Goal: Find specific fact: Find specific fact

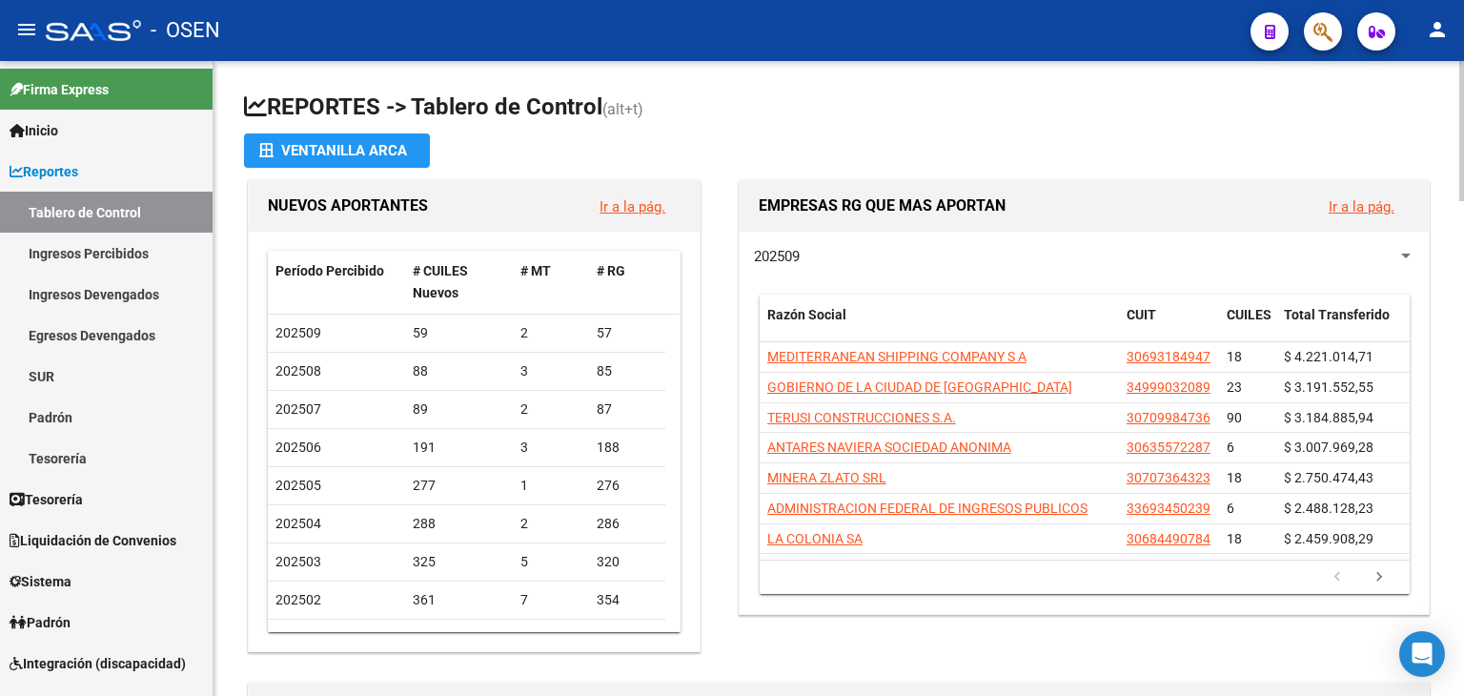
drag, startPoint x: 214, startPoint y: 269, endPoint x: 215, endPoint y: 291, distance: 22.0
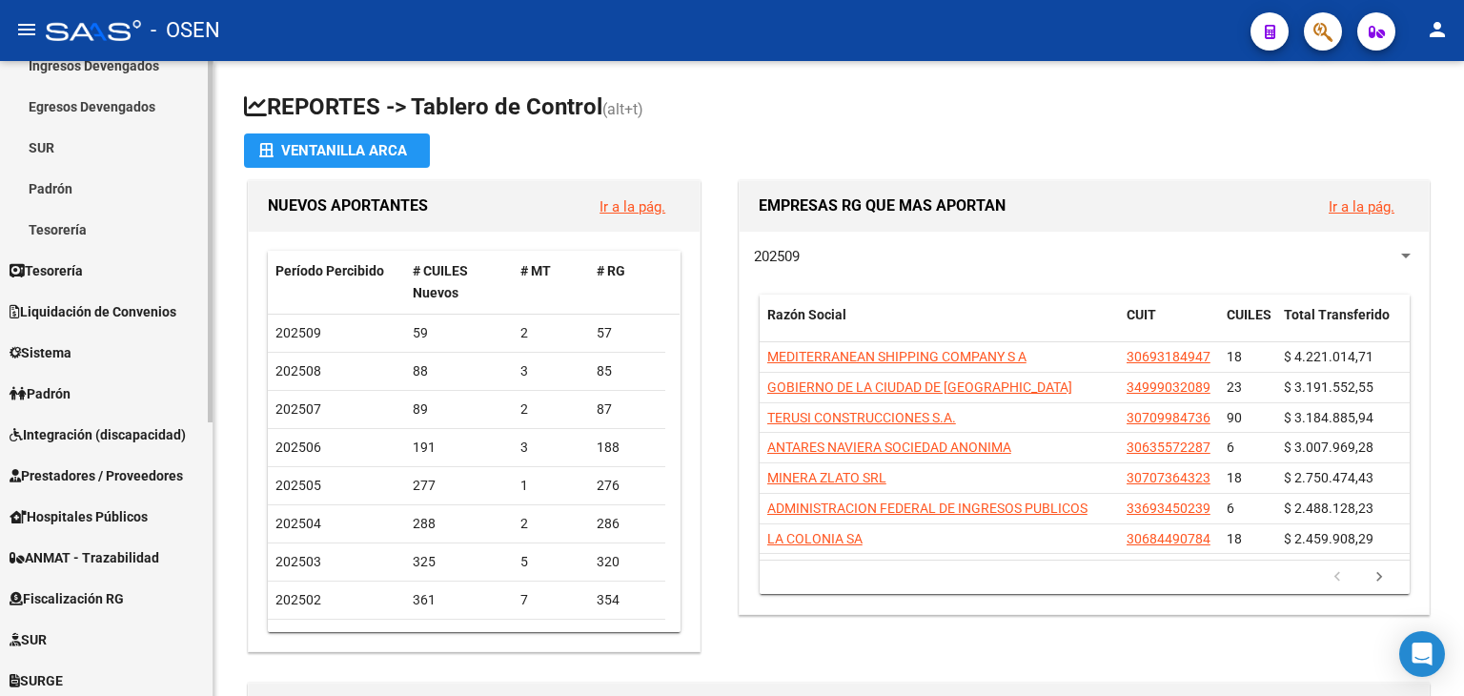
scroll to position [374, 0]
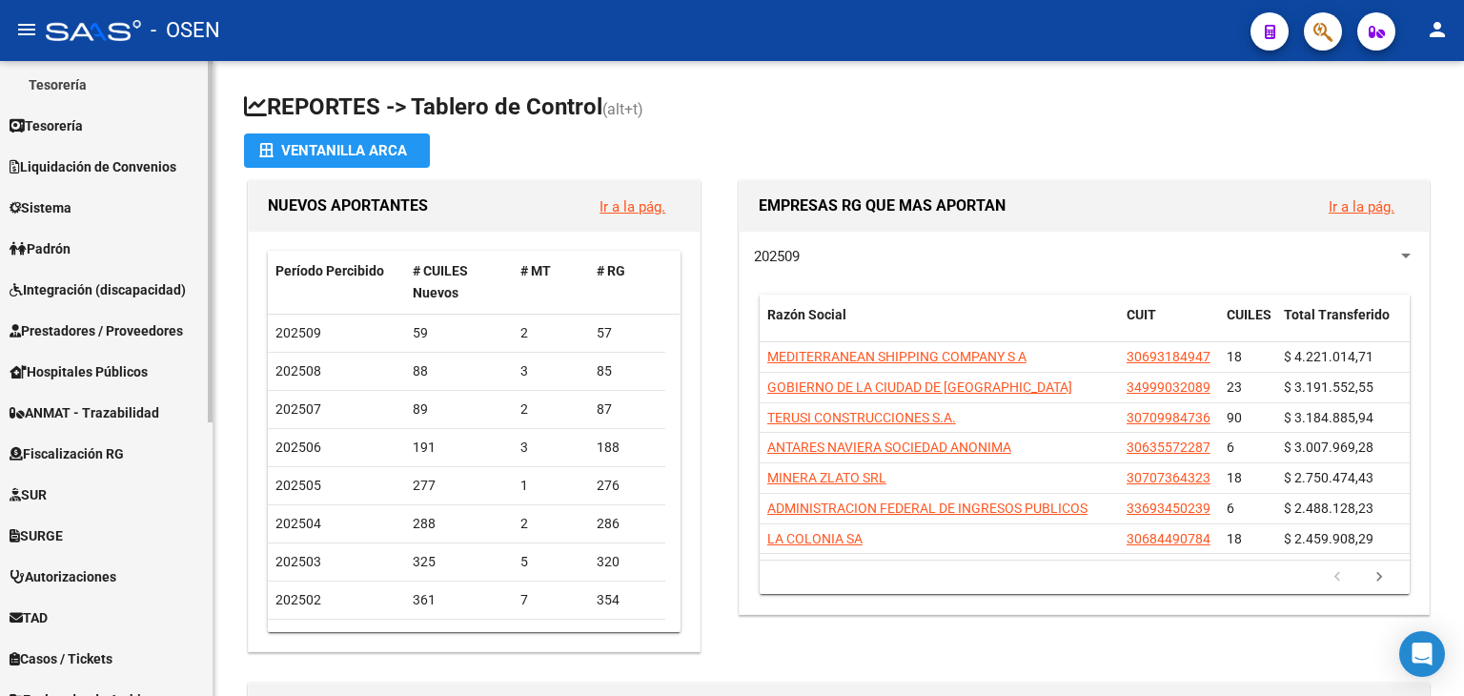
click at [206, 502] on div "Firma Express Inicio Calendario SSS Instructivos Contacto OS Reportes Tablero d…" at bounding box center [108, 244] width 217 height 1114
click at [80, 283] on span "Integración (discapacidad)" at bounding box center [98, 289] width 176 height 21
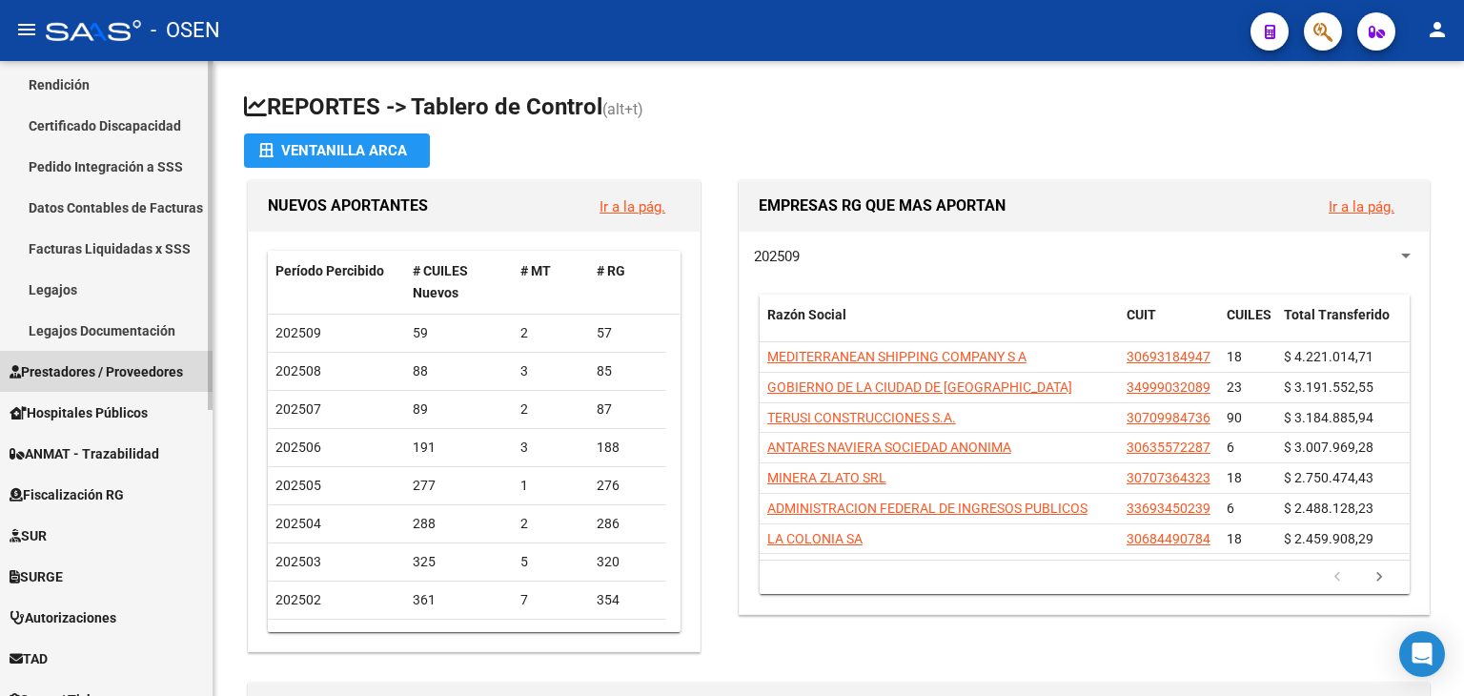
click at [96, 377] on span "Prestadores / Proveedores" at bounding box center [96, 371] width 173 height 21
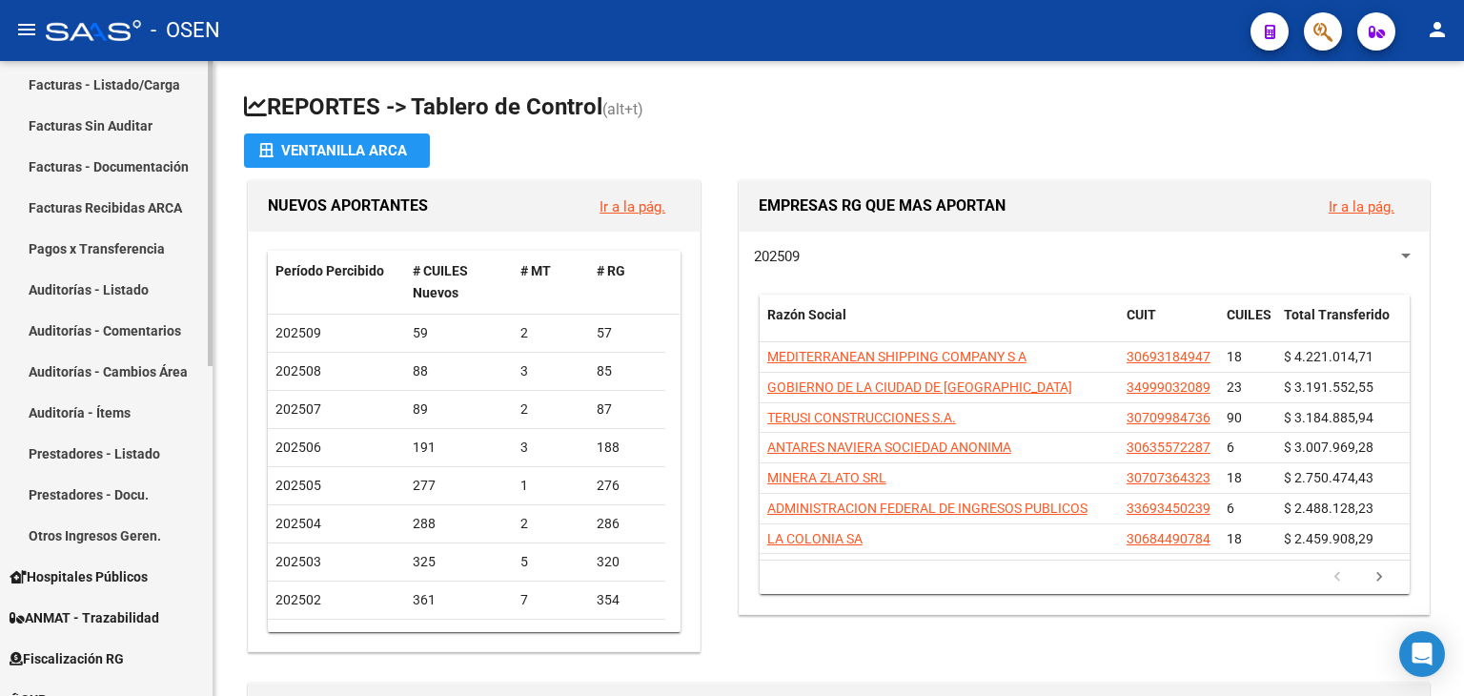
click at [99, 98] on link "Facturas - Listado/Carga" at bounding box center [106, 84] width 213 height 41
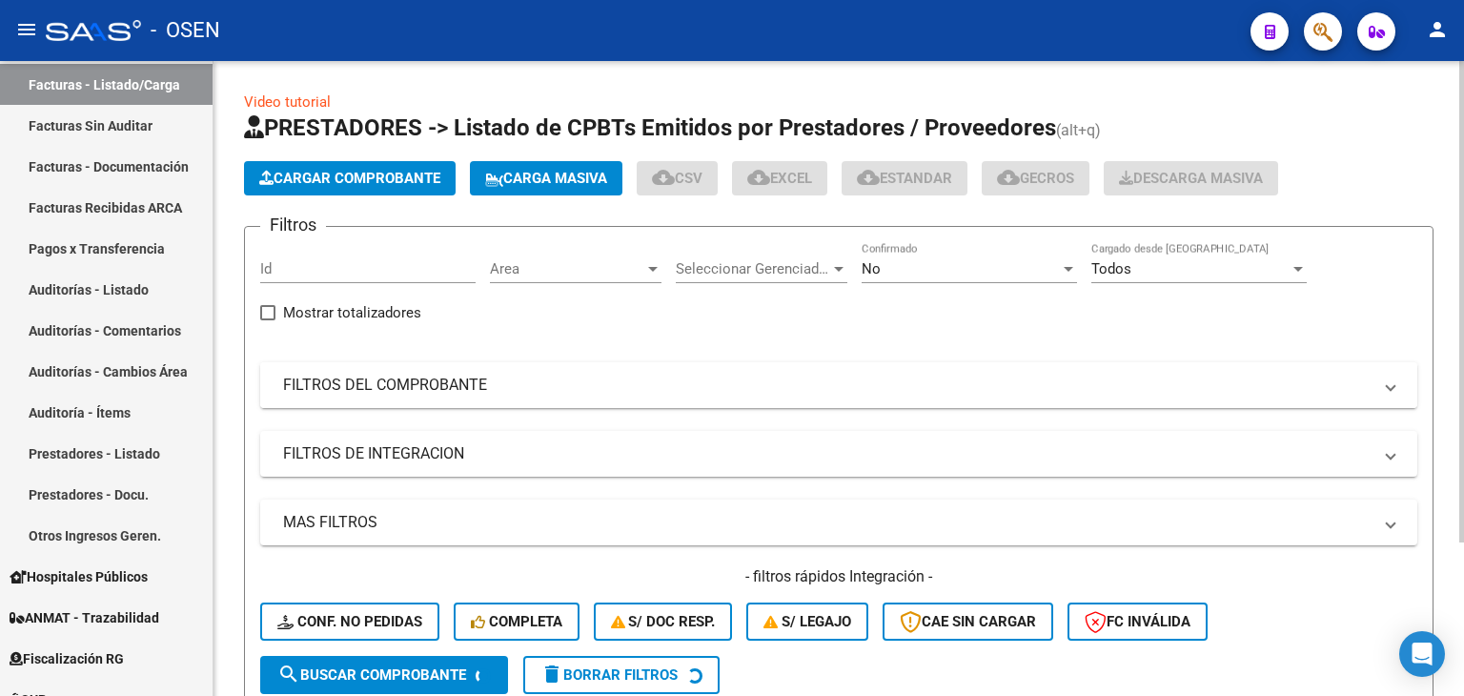
click at [1009, 375] on mat-panel-title "FILTROS DEL COMPROBANTE" at bounding box center [827, 385] width 1089 height 21
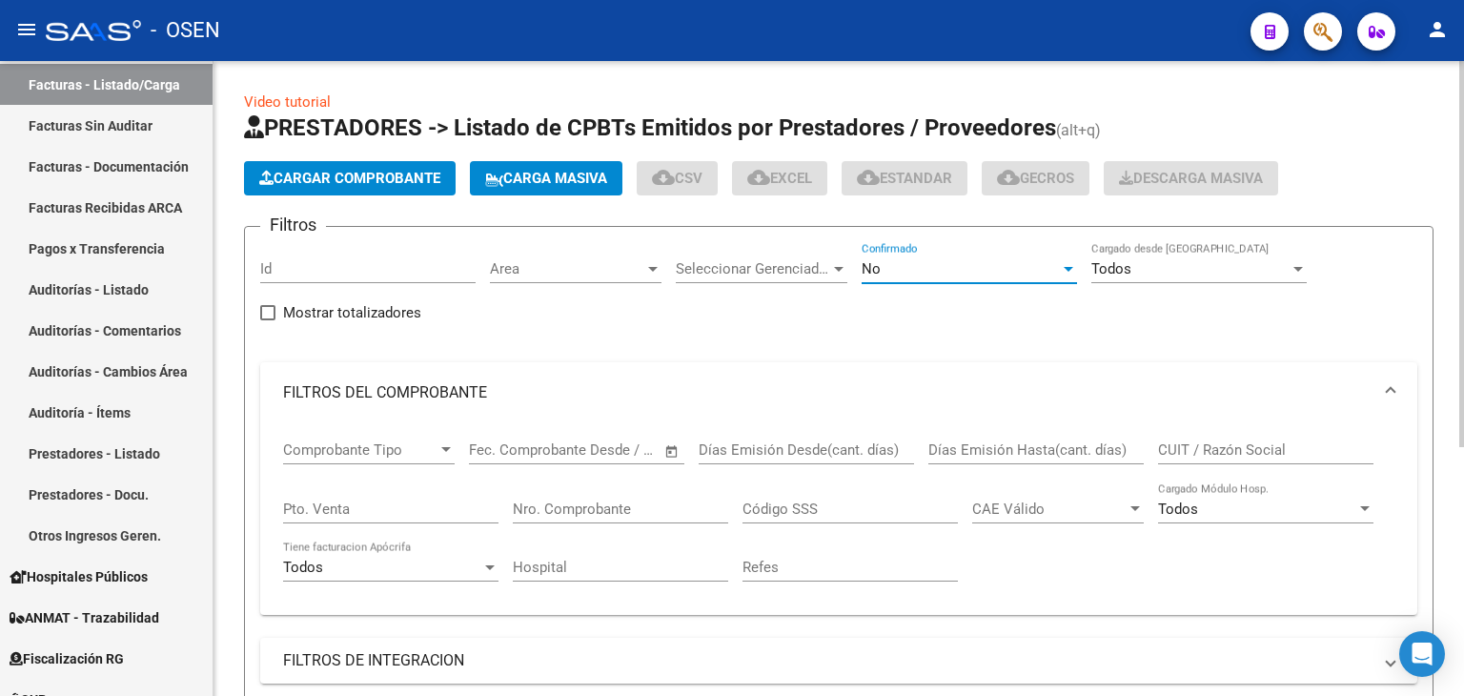
click at [914, 260] on div "No" at bounding box center [961, 268] width 198 height 17
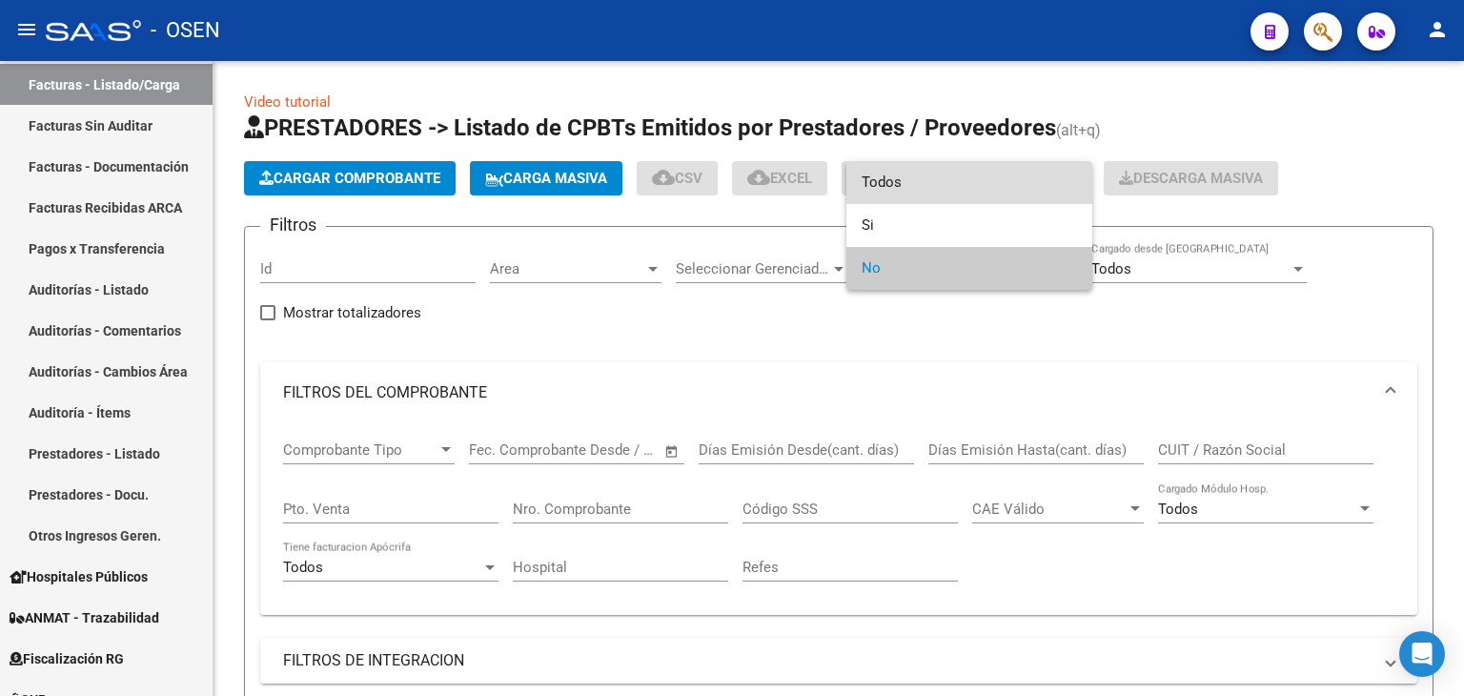
click at [892, 194] on span "Todos" at bounding box center [969, 182] width 215 height 43
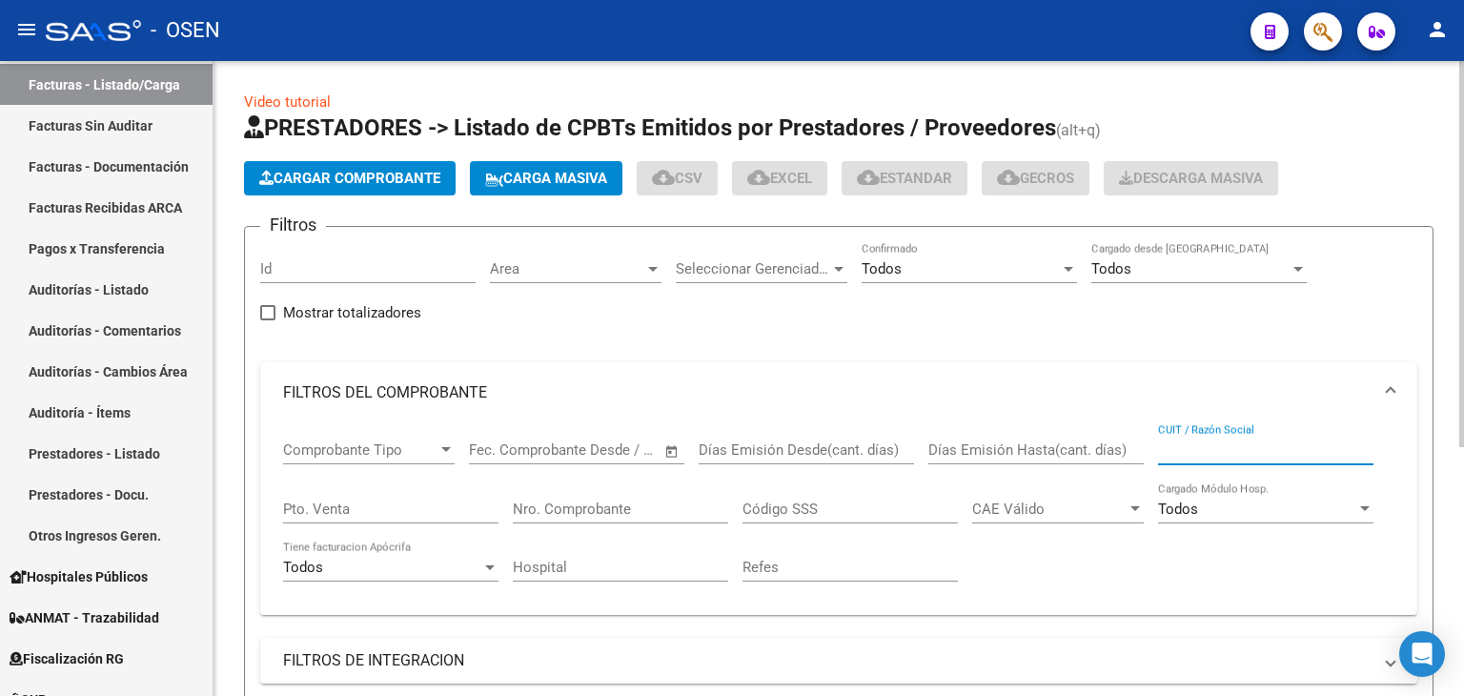
click at [1202, 453] on input "CUIT / Razón Social" at bounding box center [1265, 449] width 215 height 17
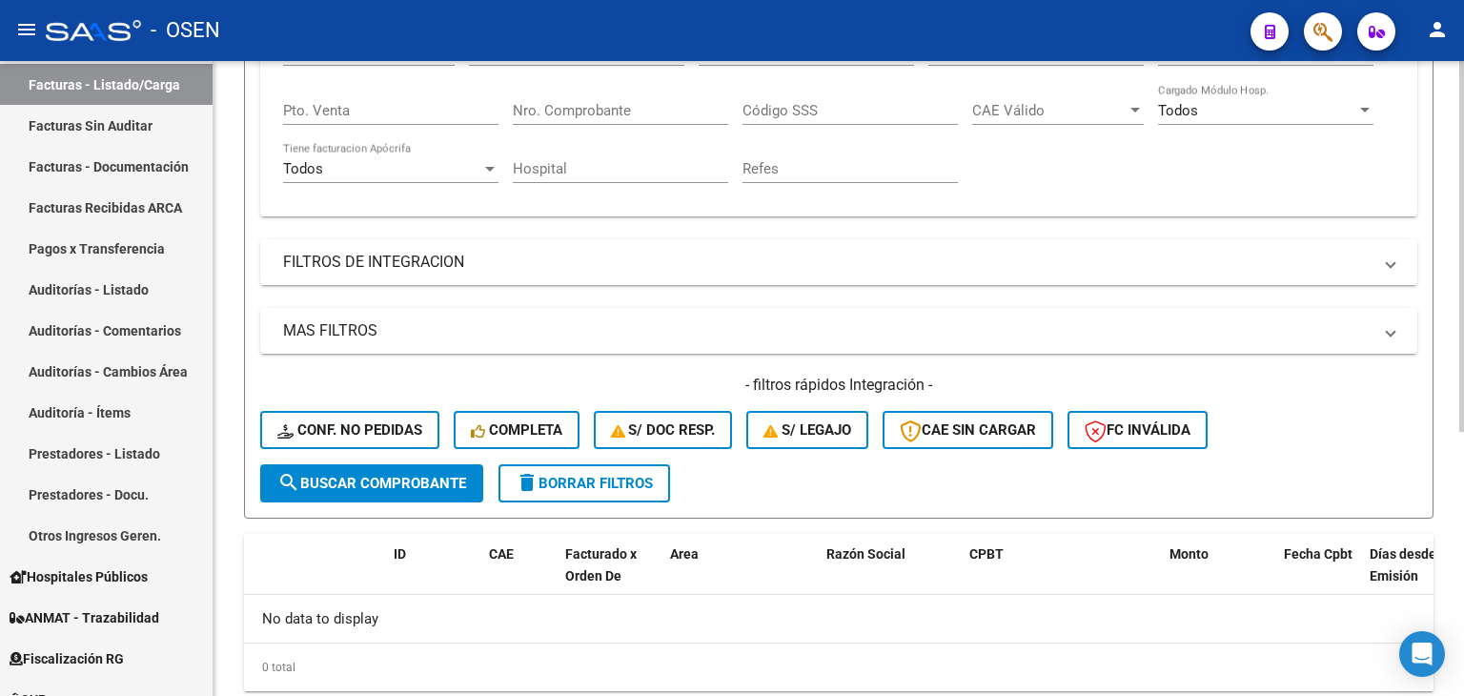
drag, startPoint x: 860, startPoint y: 349, endPoint x: 736, endPoint y: 197, distance: 195.8
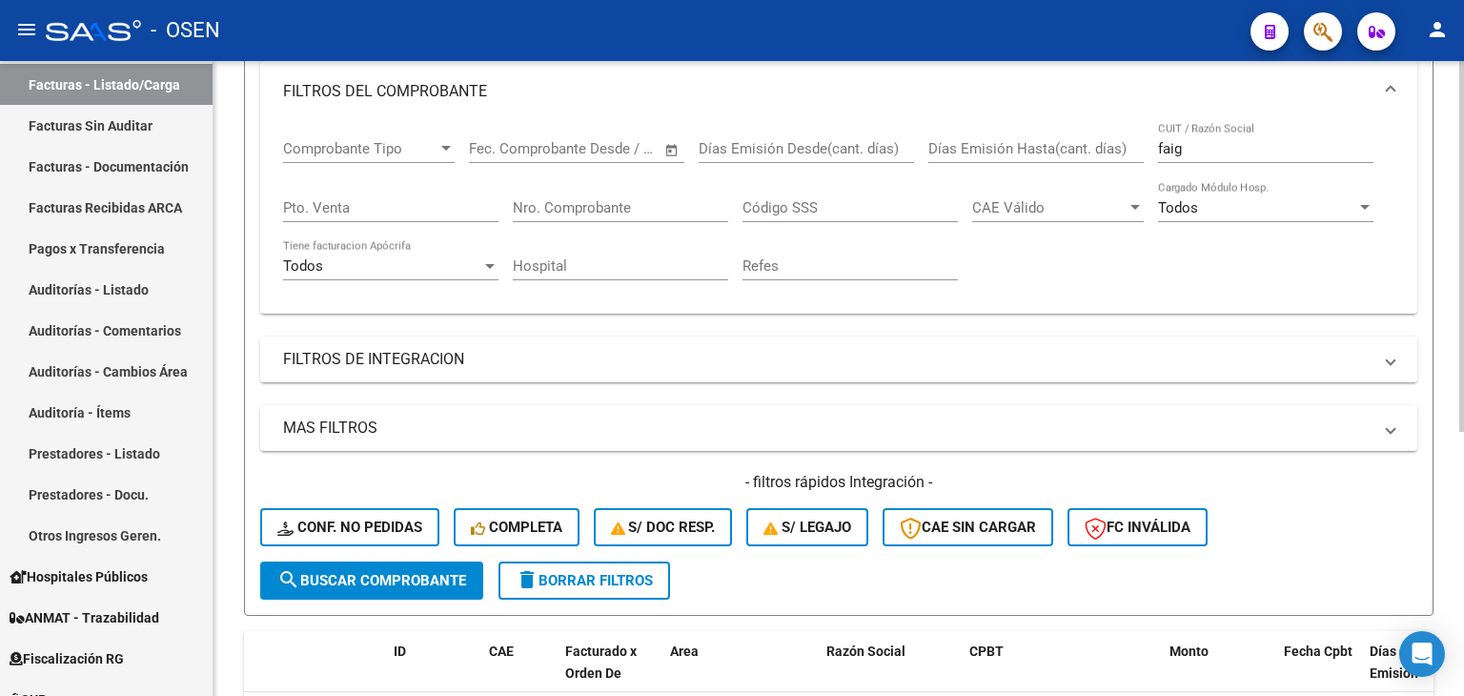
drag, startPoint x: 1046, startPoint y: 183, endPoint x: 1100, endPoint y: 146, distance: 65.8
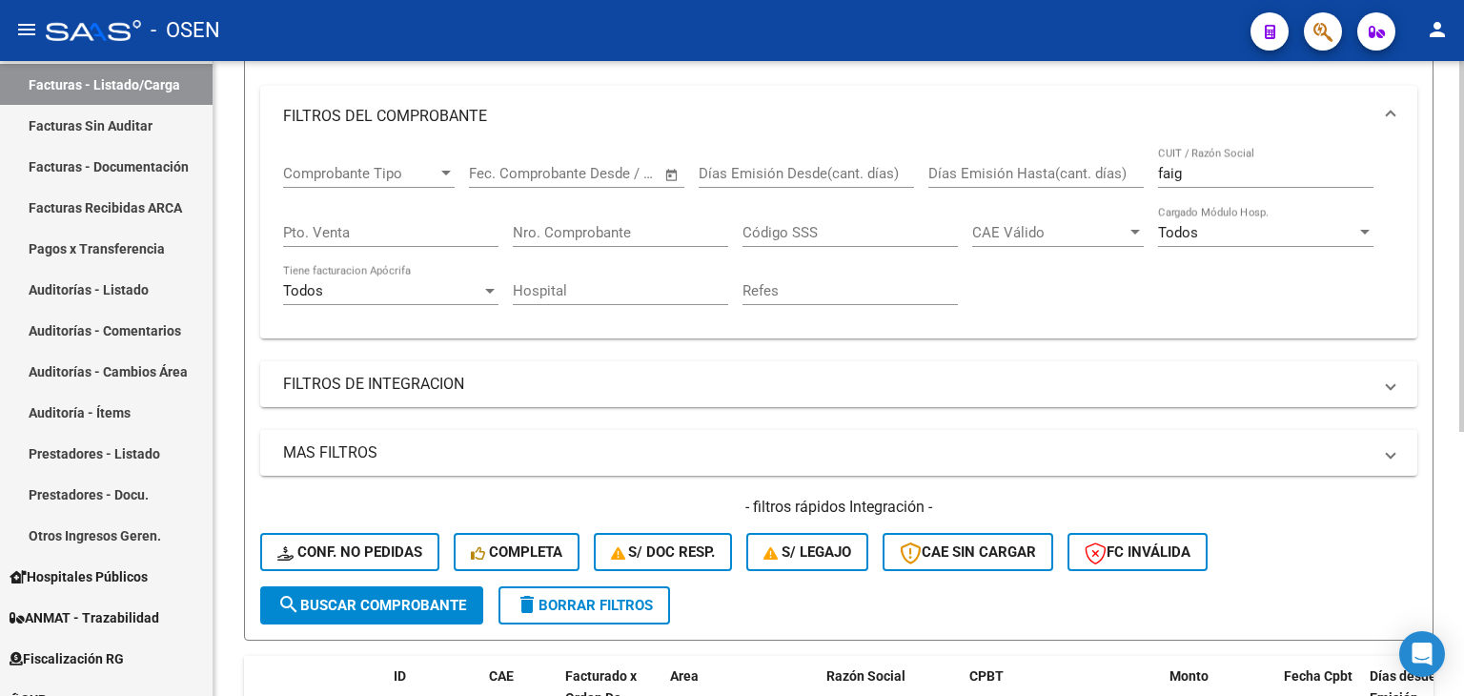
drag, startPoint x: 1106, startPoint y: 165, endPoint x: 933, endPoint y: 180, distance: 173.2
click at [950, 177] on div "Comprobante Tipo Comprobante Tipo Fecha inicio – Fecha fin Fec. Comprobante Des…" at bounding box center [838, 235] width 1111 height 176
type input "farru"
drag, startPoint x: 458, startPoint y: 602, endPoint x: 542, endPoint y: 481, distance: 147.8
click at [457, 602] on span "search Buscar Comprobante" at bounding box center [371, 605] width 189 height 17
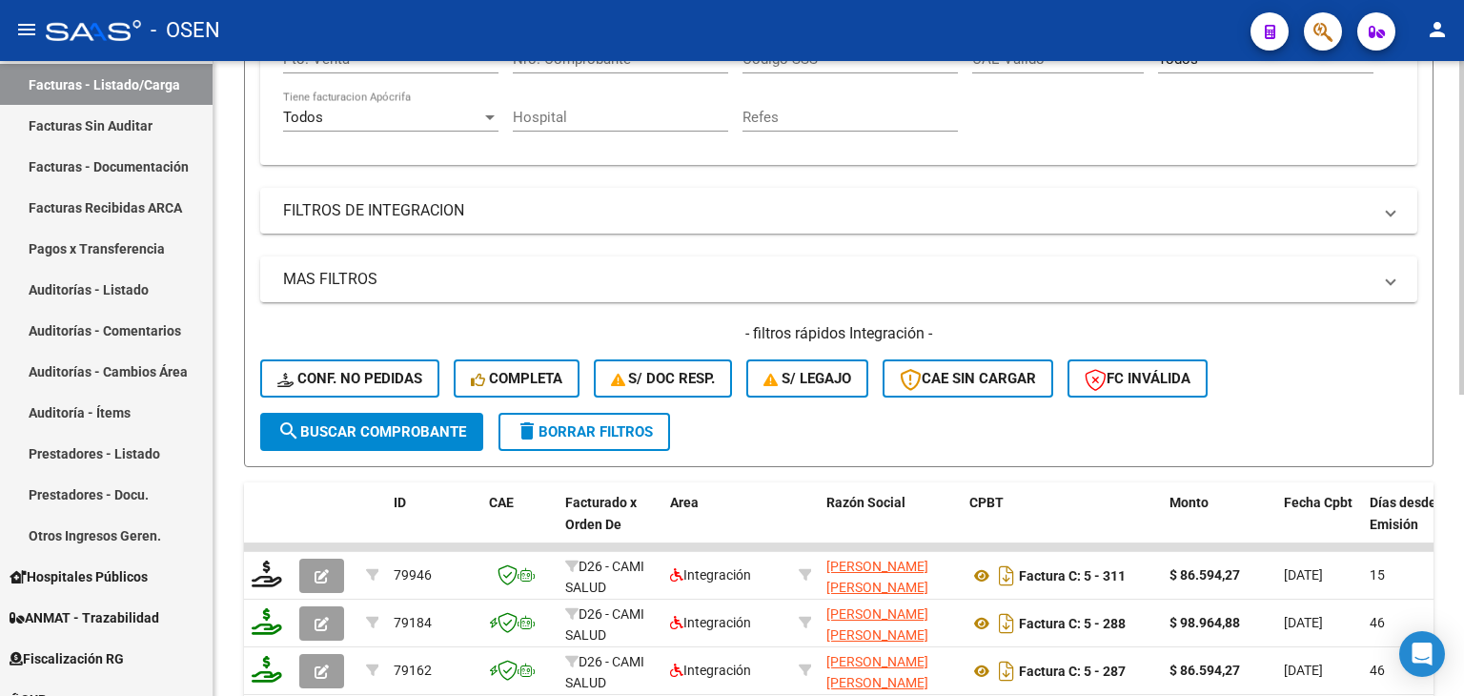
drag, startPoint x: 1113, startPoint y: 255, endPoint x: 1065, endPoint y: 363, distance: 118.2
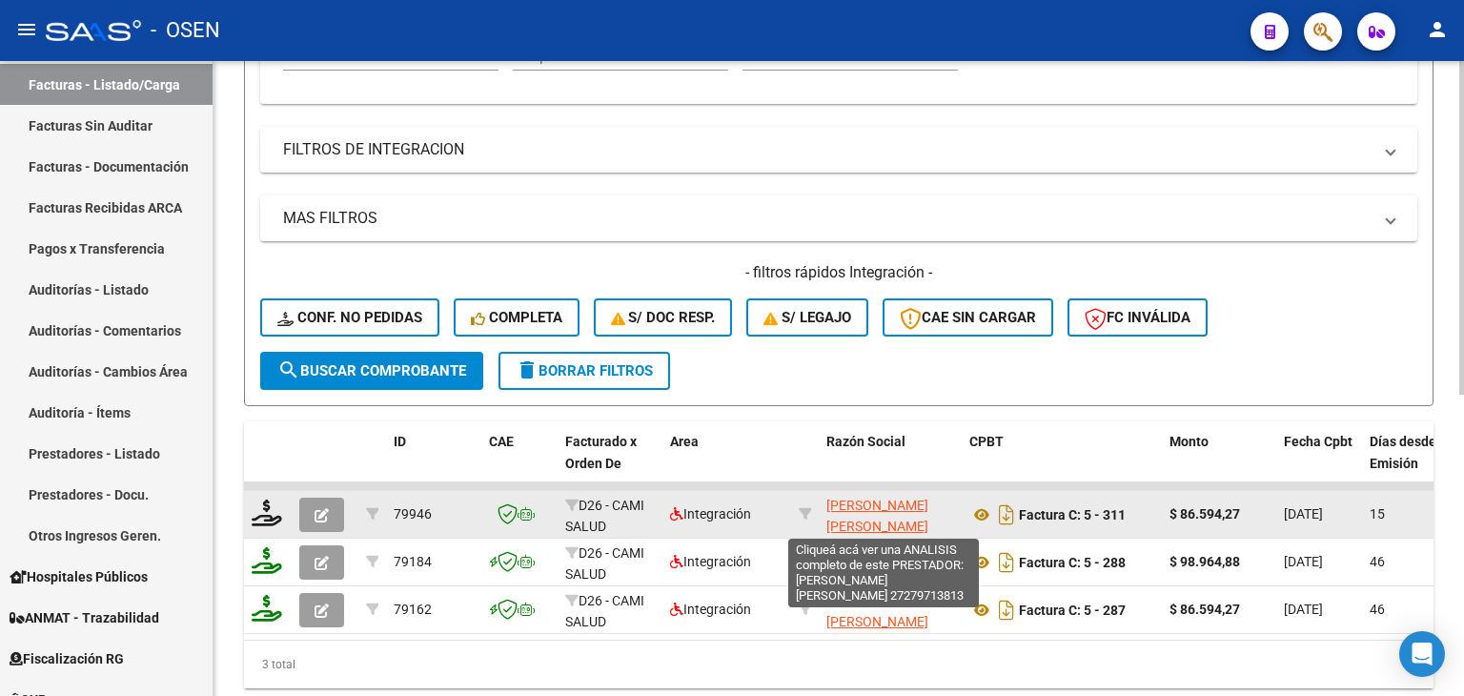
click at [861, 511] on app-link-go-to "[PERSON_NAME] [PERSON_NAME]" at bounding box center [890, 517] width 128 height 44
click at [862, 516] on span "[PERSON_NAME] [PERSON_NAME]" at bounding box center [877, 516] width 102 height 37
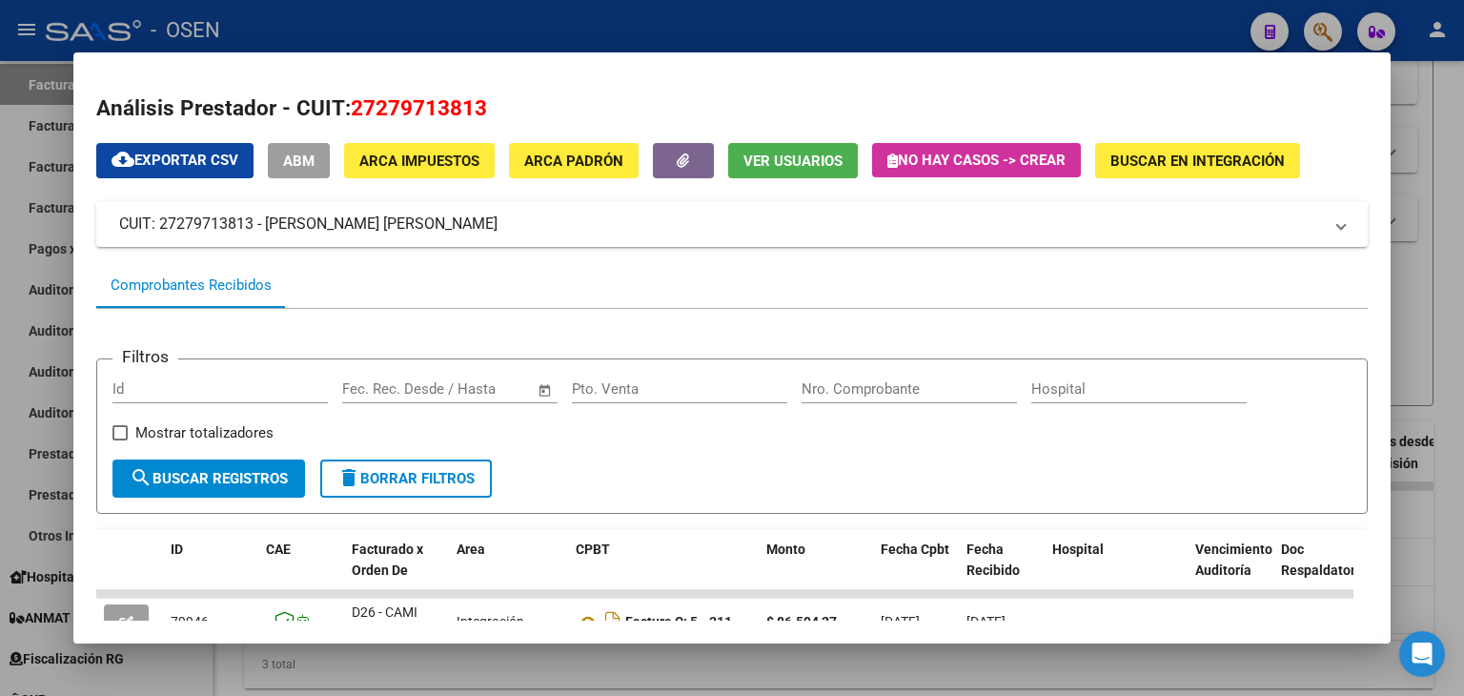
click at [373, 105] on span "27279713813" at bounding box center [419, 107] width 136 height 25
click at [374, 105] on span "27279713813" at bounding box center [419, 107] width 136 height 25
copy span "27279713813"
click at [498, 19] on div at bounding box center [732, 348] width 1464 height 696
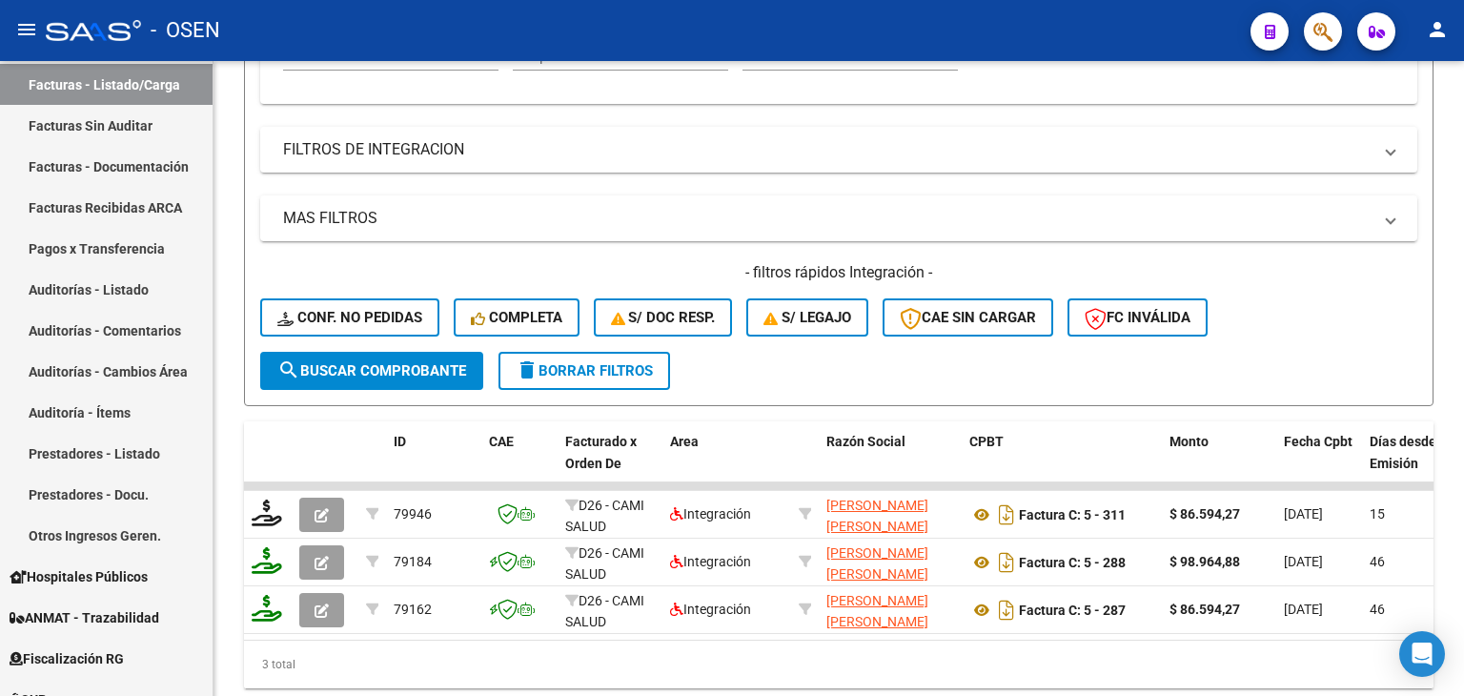
click at [404, 29] on div "- OSEN" at bounding box center [641, 31] width 1190 height 42
